Goal: Information Seeking & Learning: Understand process/instructions

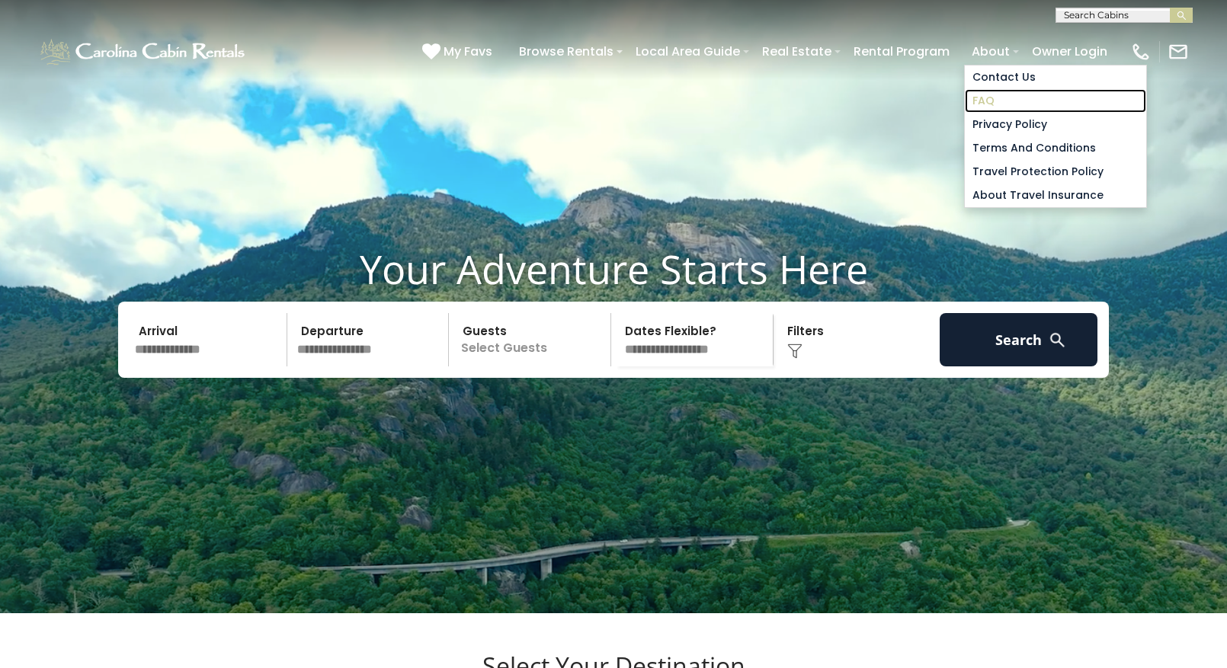
click at [982, 99] on link "FAQ" at bounding box center [1054, 101] width 181 height 24
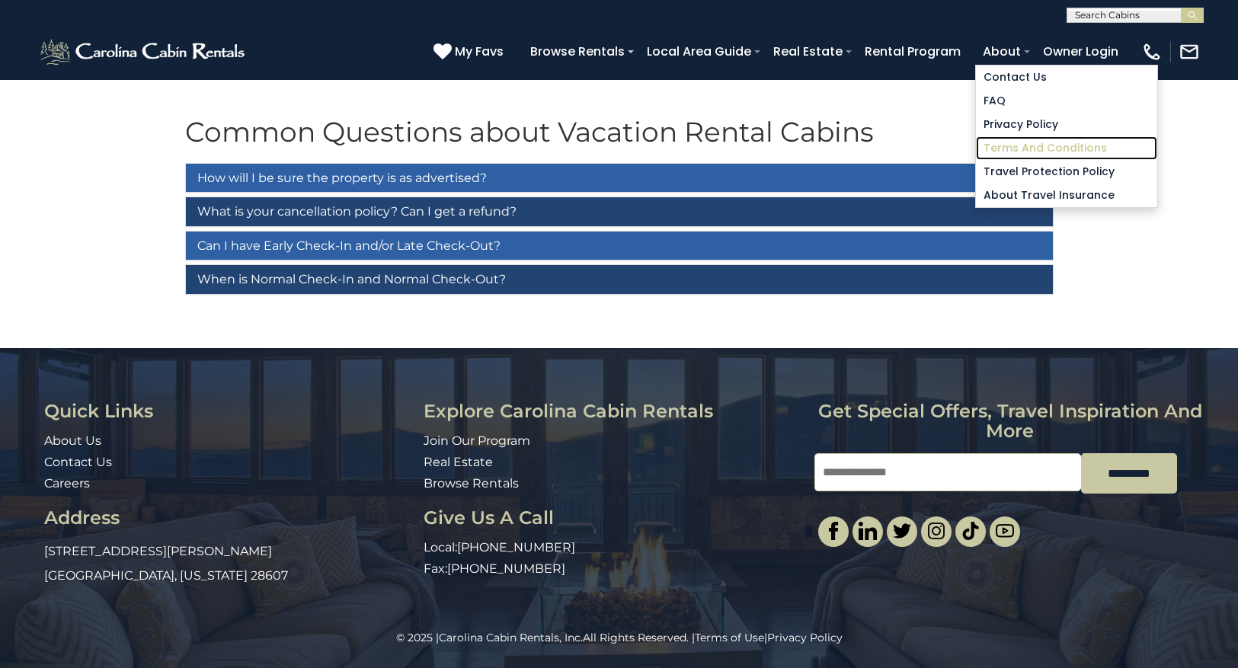
click at [1023, 145] on link "Terms and Conditions" at bounding box center [1066, 148] width 181 height 24
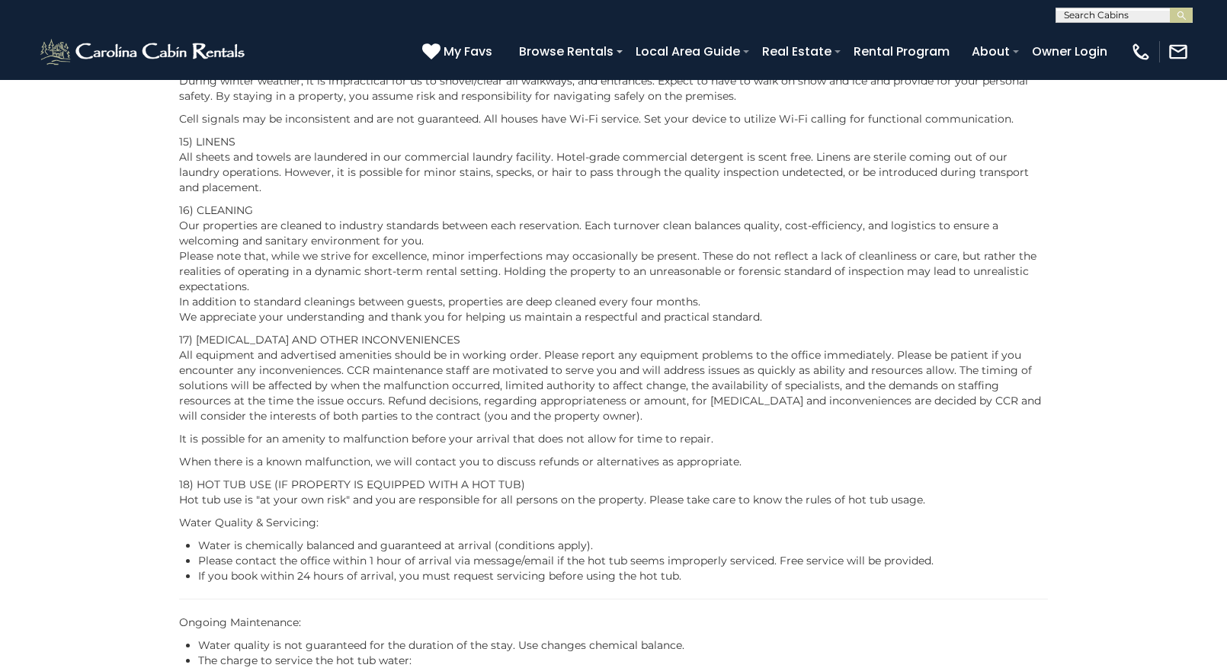
scroll to position [3123, 0]
